Goal: Task Accomplishment & Management: Manage account settings

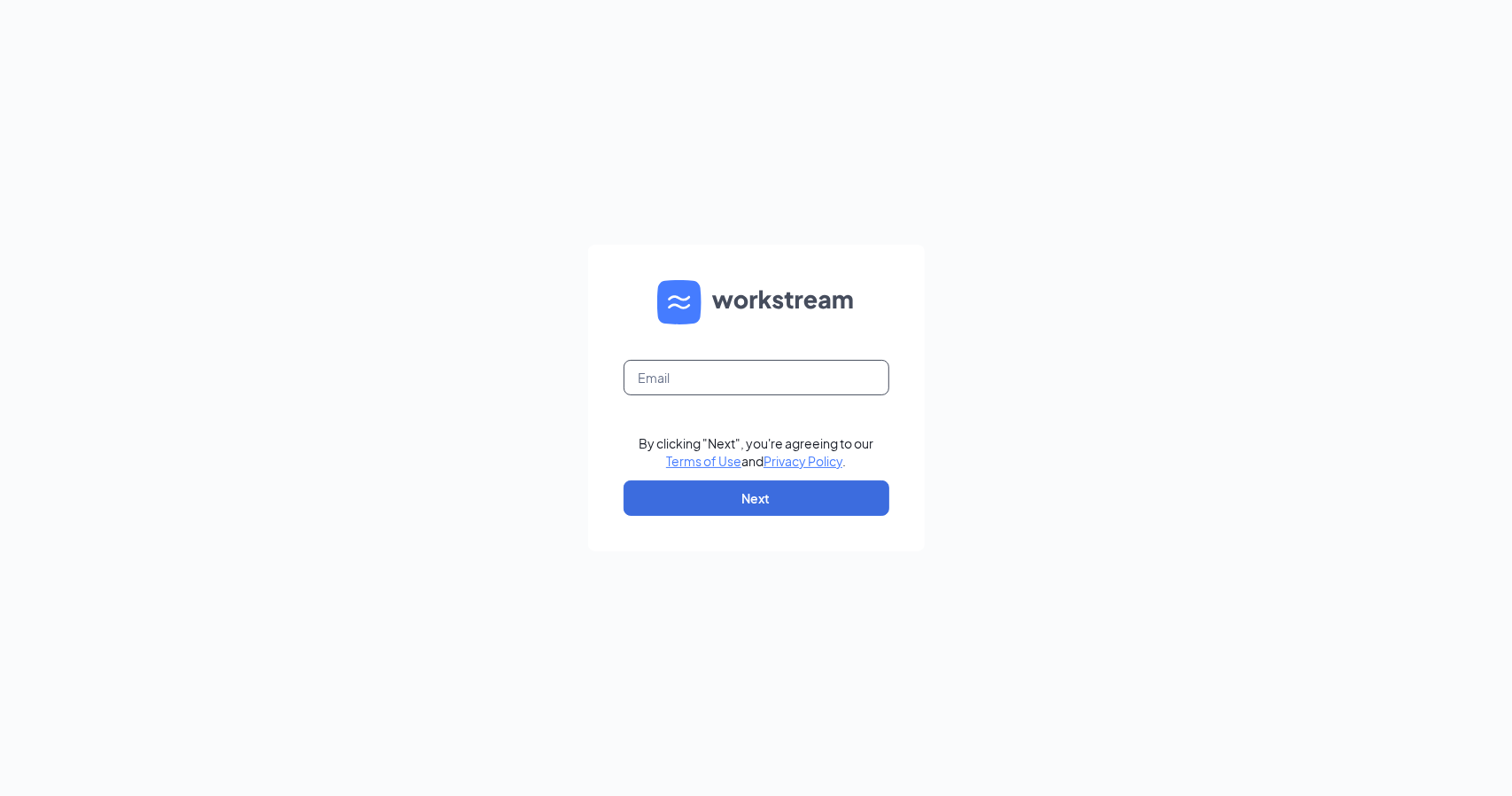
click at [832, 376] on input "text" at bounding box center [756, 377] width 266 height 35
type input "[EMAIL_ADDRESS][PERSON_NAME][DOMAIN_NAME]"
click at [779, 505] on button "Next" at bounding box center [756, 497] width 266 height 35
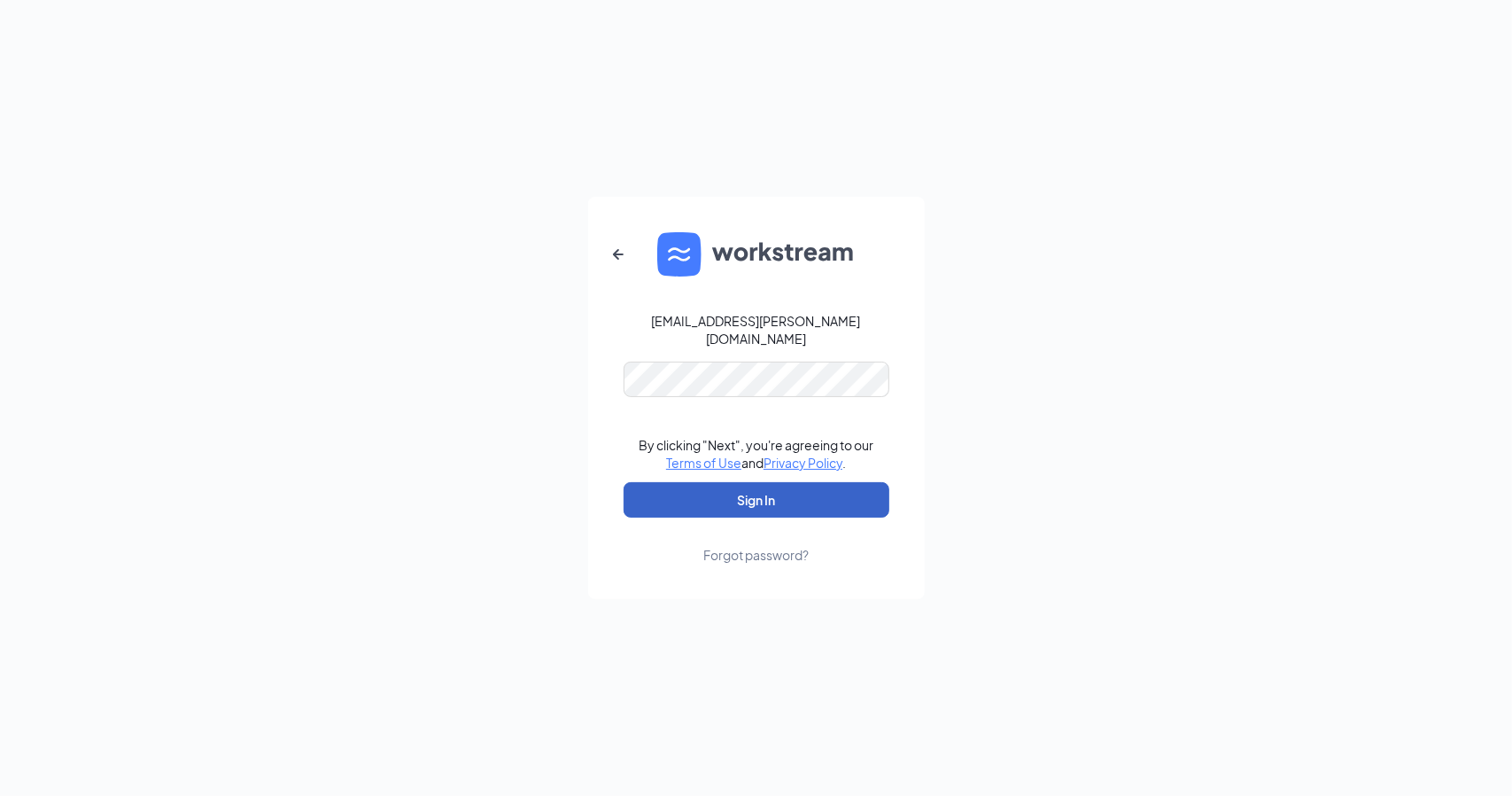
click at [663, 482] on button "Sign In" at bounding box center [756, 499] width 266 height 35
click at [607, 267] on button "button" at bounding box center [618, 254] width 43 height 43
